Goal: Task Accomplishment & Management: Use online tool/utility

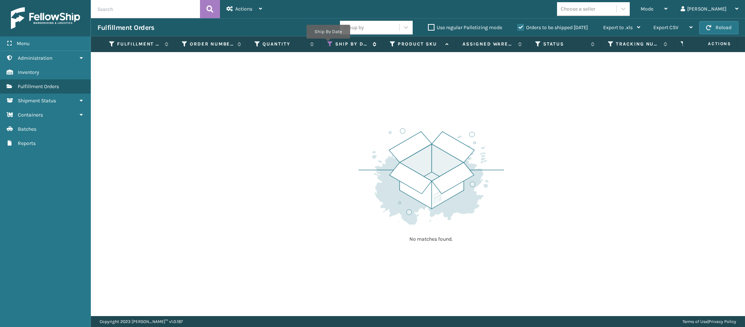
click at [328, 44] on icon at bounding box center [330, 44] width 6 height 7
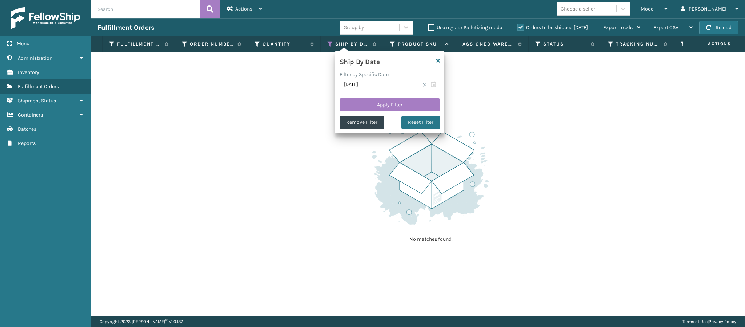
click at [381, 86] on input "[DATE]" at bounding box center [390, 84] width 100 height 13
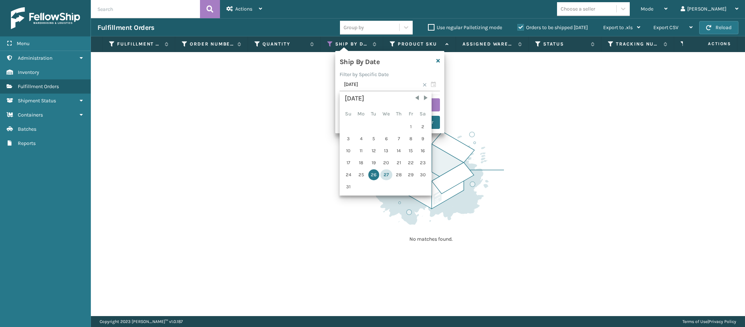
click at [385, 174] on div "27" at bounding box center [386, 174] width 12 height 11
type input "[DATE]"
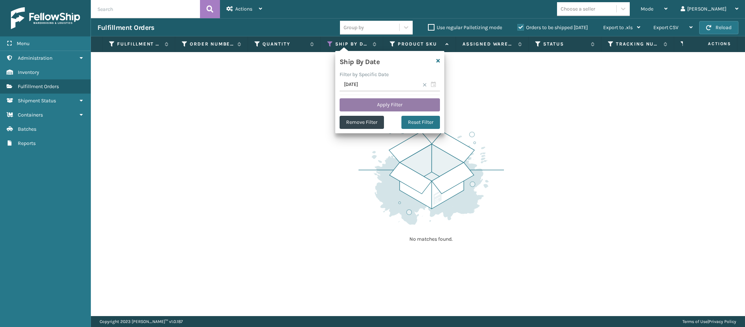
click at [404, 104] on button "Apply Filter" at bounding box center [390, 104] width 100 height 13
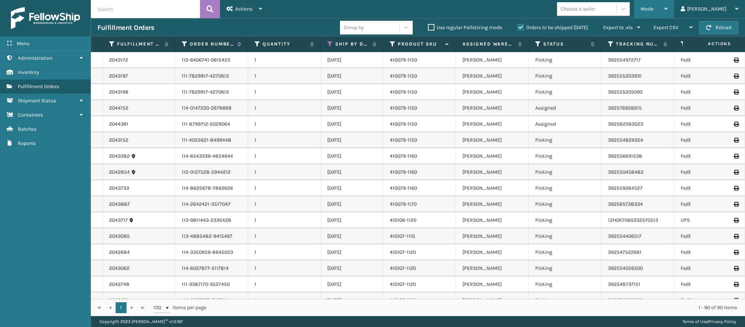
click at [668, 8] on div "Mode" at bounding box center [654, 9] width 27 height 18
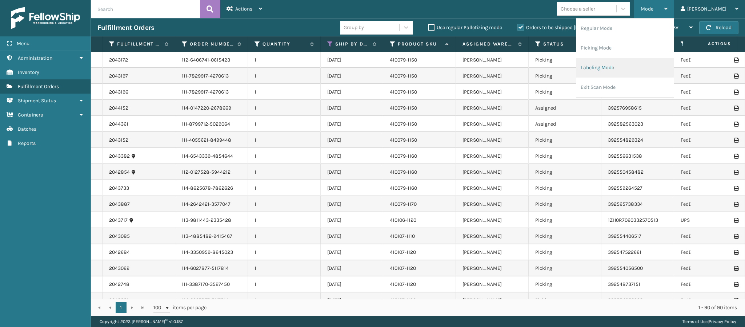
click at [625, 66] on li "Labeling Mode" at bounding box center [625, 68] width 97 height 20
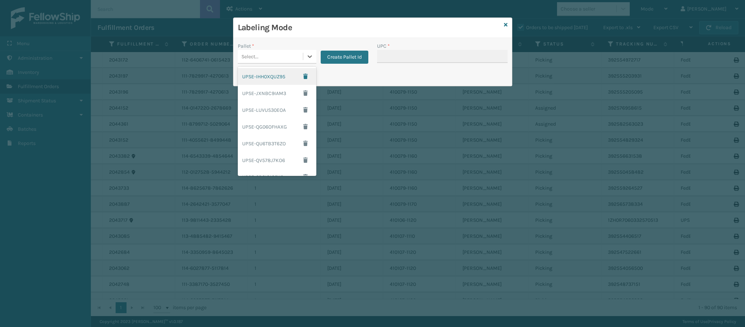
drag, startPoint x: 295, startPoint y: 60, endPoint x: 296, endPoint y: 53, distance: 7.8
click at [295, 58] on div "Select..." at bounding box center [270, 57] width 65 height 12
click at [348, 75] on div "Print Pallet Label" at bounding box center [373, 76] width 279 height 17
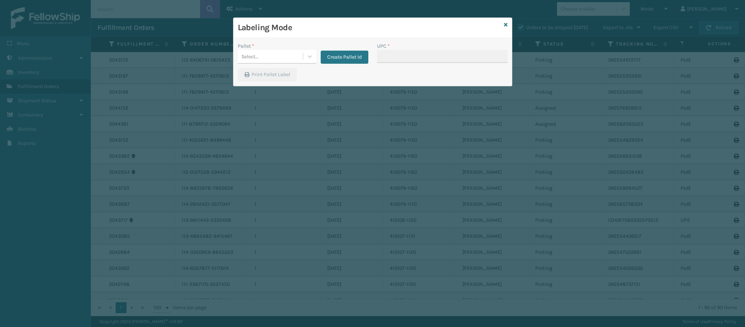
click at [356, 50] on div "Create Pallet Id" at bounding box center [342, 52] width 52 height 21
click at [348, 58] on button "Create Pallet Id" at bounding box center [345, 57] width 48 height 13
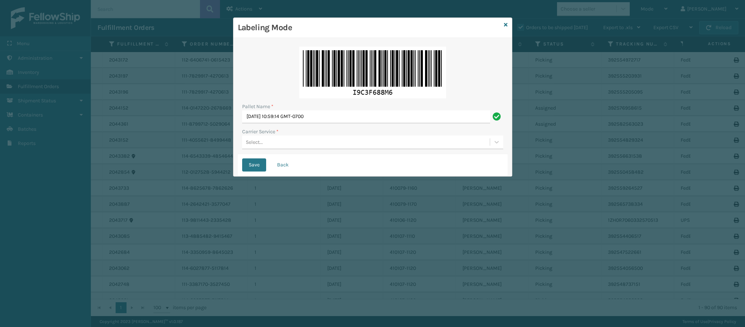
click at [331, 142] on div "Select..." at bounding box center [366, 142] width 248 height 12
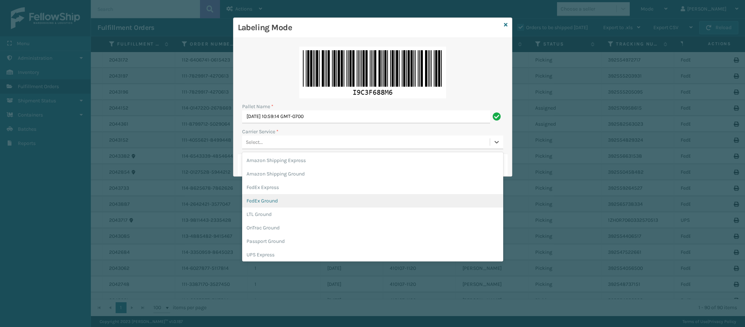
click at [270, 202] on div "FedEx Ground" at bounding box center [372, 200] width 261 height 13
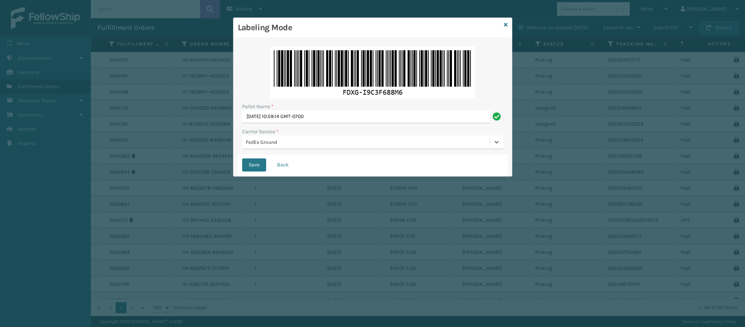
click at [350, 124] on div "Pallet Name * [DATE] 10:59:14 GMT-0700 Carrier Service * option FedEx Ground, s…" at bounding box center [373, 98] width 270 height 112
click at [348, 118] on input "[DATE] 10:59:14 GMT-0700" at bounding box center [366, 116] width 248 height 13
type input "W"
type input "T552375"
click at [242, 158] on button "Save" at bounding box center [254, 164] width 24 height 13
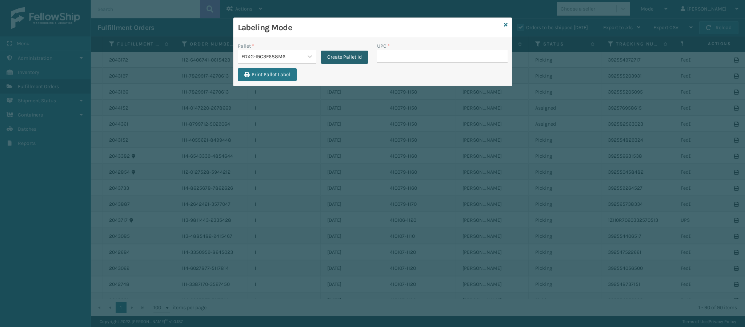
click at [342, 58] on button "Create Pallet Id" at bounding box center [345, 57] width 48 height 13
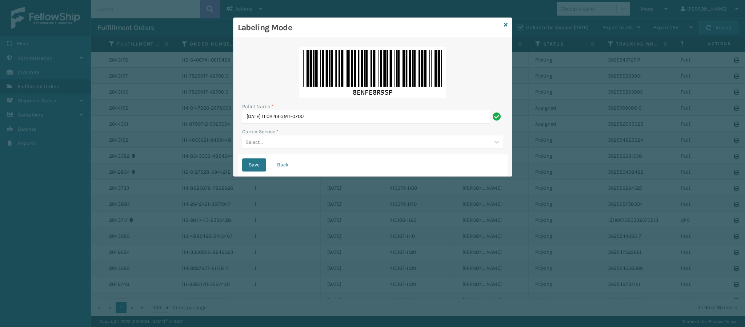
click at [285, 147] on div "Select..." at bounding box center [366, 142] width 248 height 12
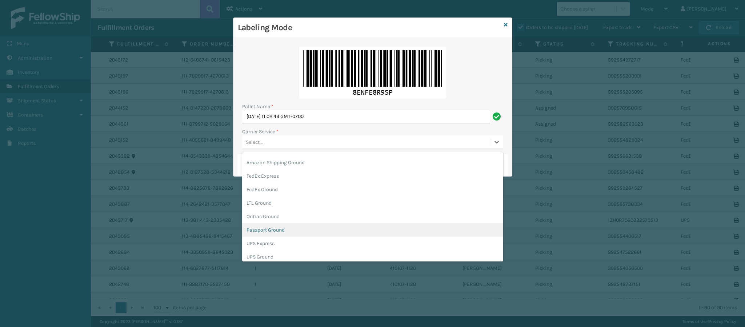
scroll to position [22, 0]
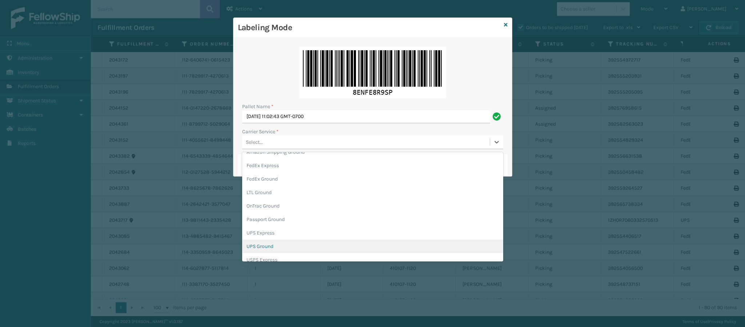
click at [342, 244] on div "UPS Ground" at bounding box center [372, 245] width 261 height 13
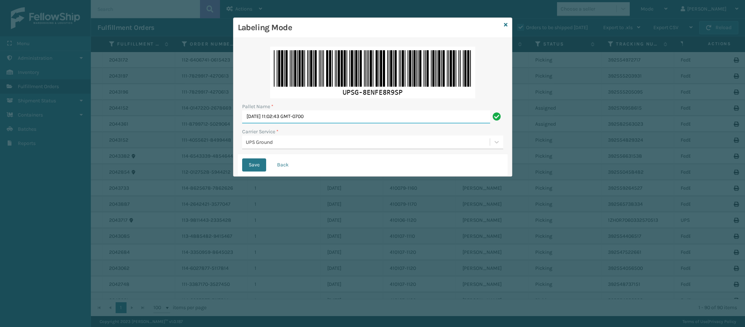
click at [376, 118] on input "[DATE] 11:02:43 GMT-0700" at bounding box center [366, 116] width 248 height 13
type input "W"
type input "UPST3677303"
click at [242, 158] on button "Save" at bounding box center [254, 164] width 24 height 13
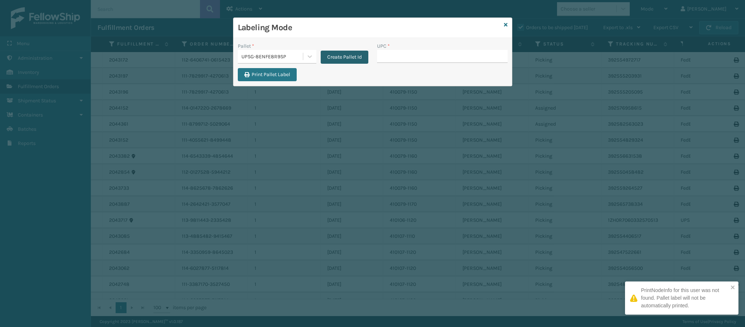
click at [344, 56] on button "Create Pallet Id" at bounding box center [345, 57] width 48 height 13
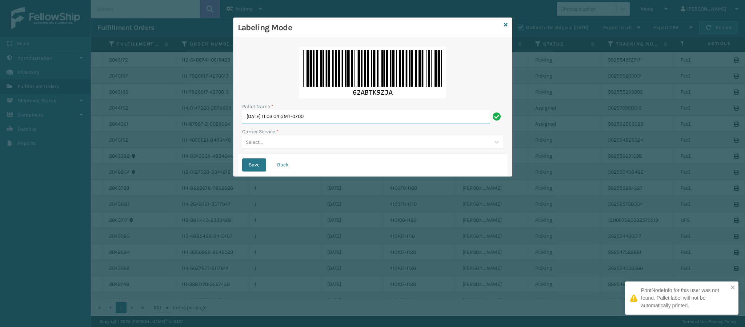
click at [336, 117] on input "[DATE] 11:03:04 GMT-0700" at bounding box center [366, 116] width 248 height 13
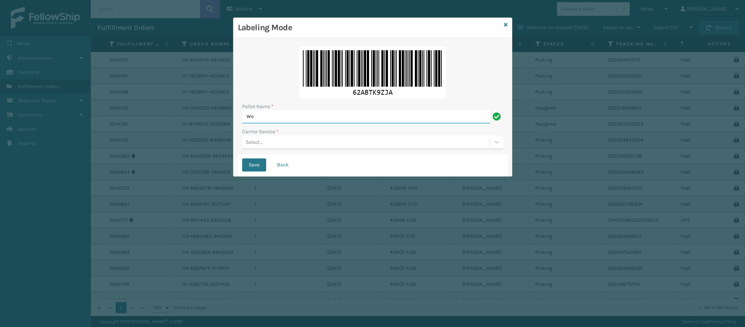
type input "W"
click at [332, 135] on div "Carrier Service *" at bounding box center [372, 132] width 261 height 8
click at [333, 141] on div "Select..." at bounding box center [366, 142] width 248 height 12
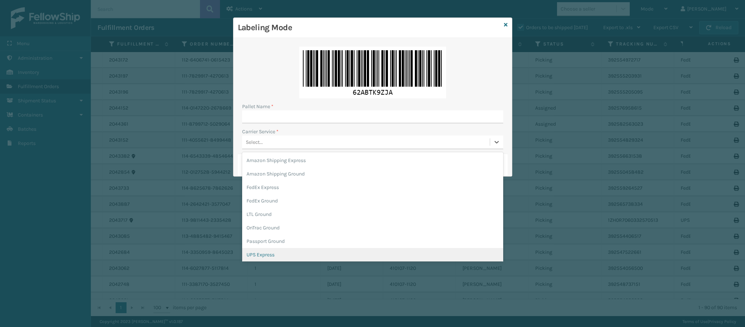
click at [302, 252] on div "UPS Express" at bounding box center [372, 254] width 261 height 13
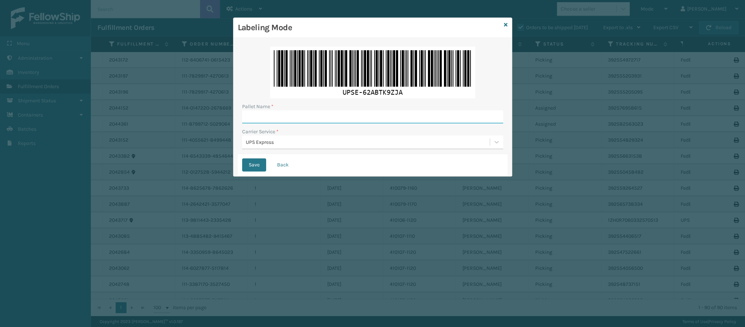
click at [343, 120] on input "Pallet Name *" at bounding box center [372, 116] width 261 height 13
type input "UPST3677303"
click at [242, 158] on button "Save" at bounding box center [254, 164] width 24 height 13
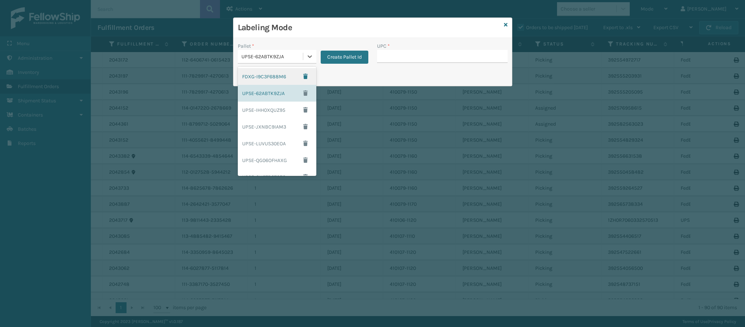
click at [293, 58] on div "UPSE-62ABTK9ZJA" at bounding box center [273, 57] width 62 height 8
click at [271, 76] on div "FDXG-I9C3F688M6" at bounding box center [277, 76] width 79 height 17
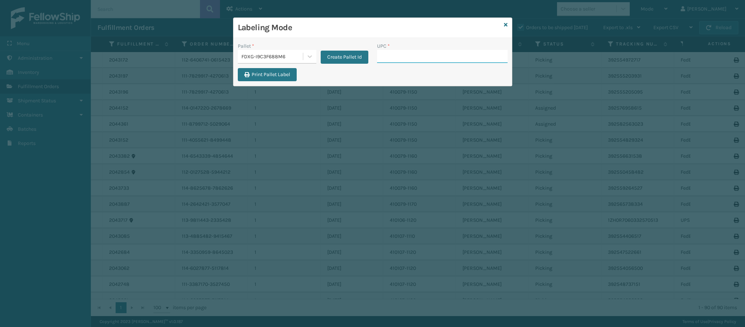
click at [432, 54] on input "UPC *" at bounding box center [442, 56] width 131 height 13
type input "84098512679"
type input "840985118259"
type input "840"
type input "8409851263"
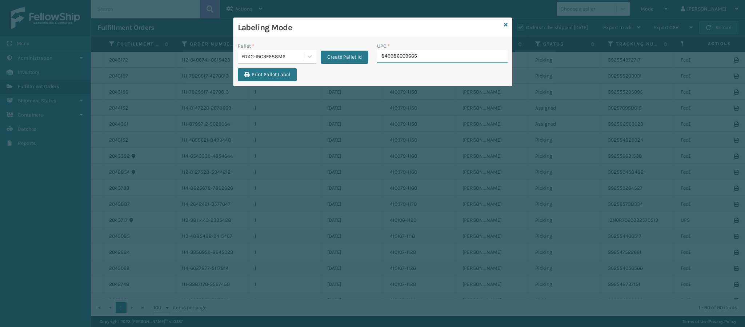
type input "849986009665"
type input "840985126889"
type input "8409851268"
type input "840985126889"
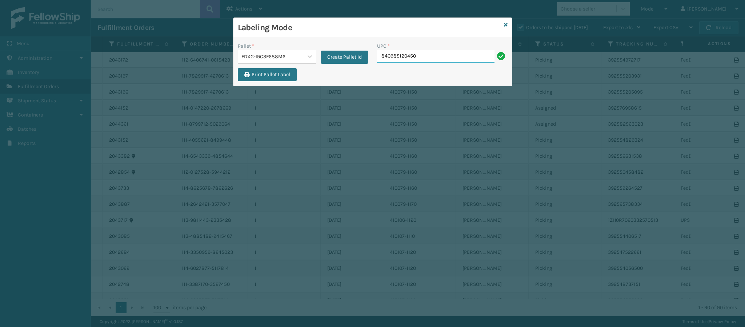
type input "840985120450"
type input "84098512045"
type input "8409851158"
type input "8409851126"
type input "840985112622"
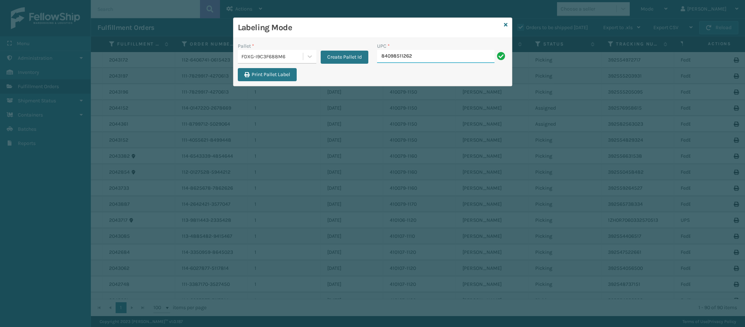
type input "840985112622"
type input "8409851"
type input "840985112622"
